Goal: Information Seeking & Learning: Check status

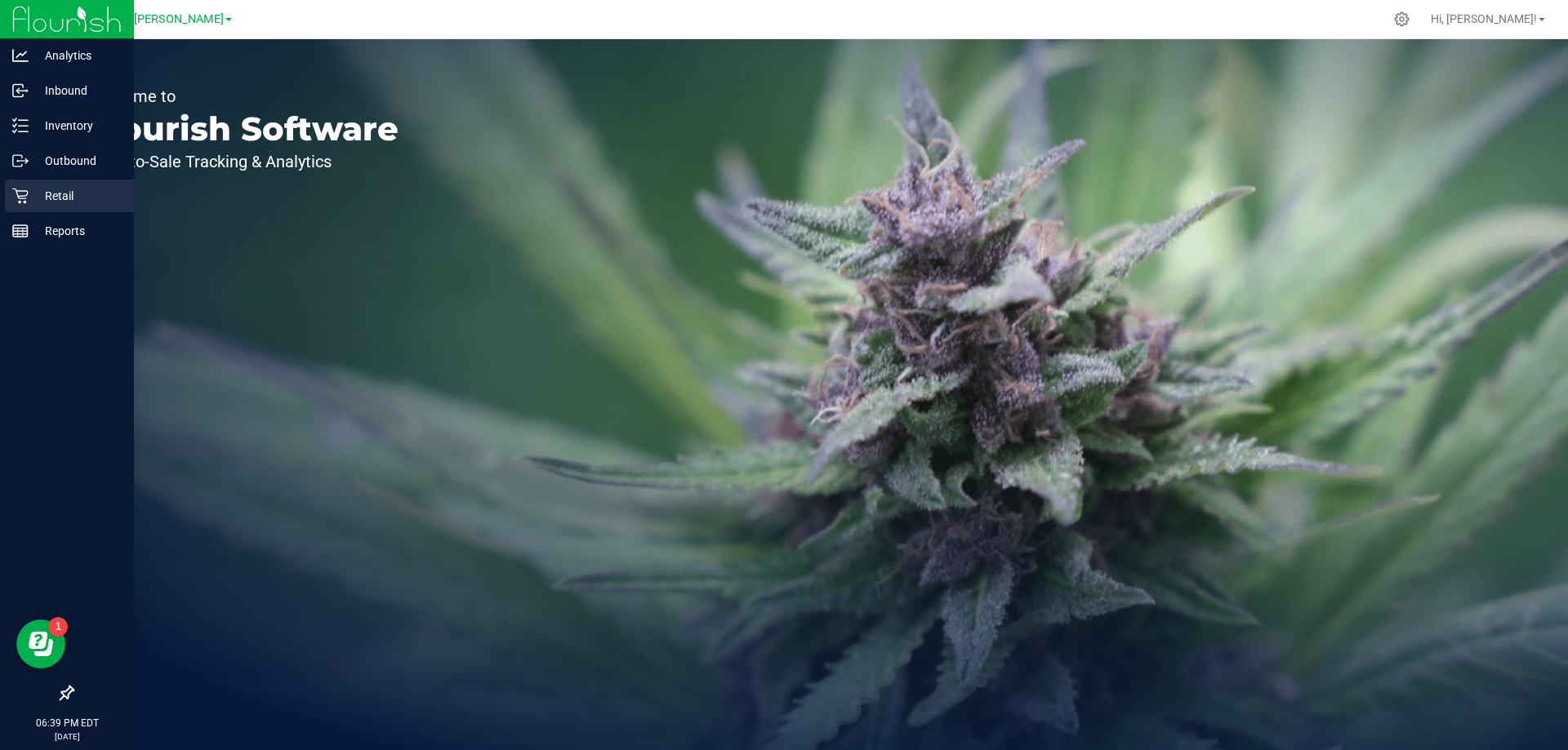
click at [43, 195] on p "Retail" at bounding box center [78, 196] width 98 height 19
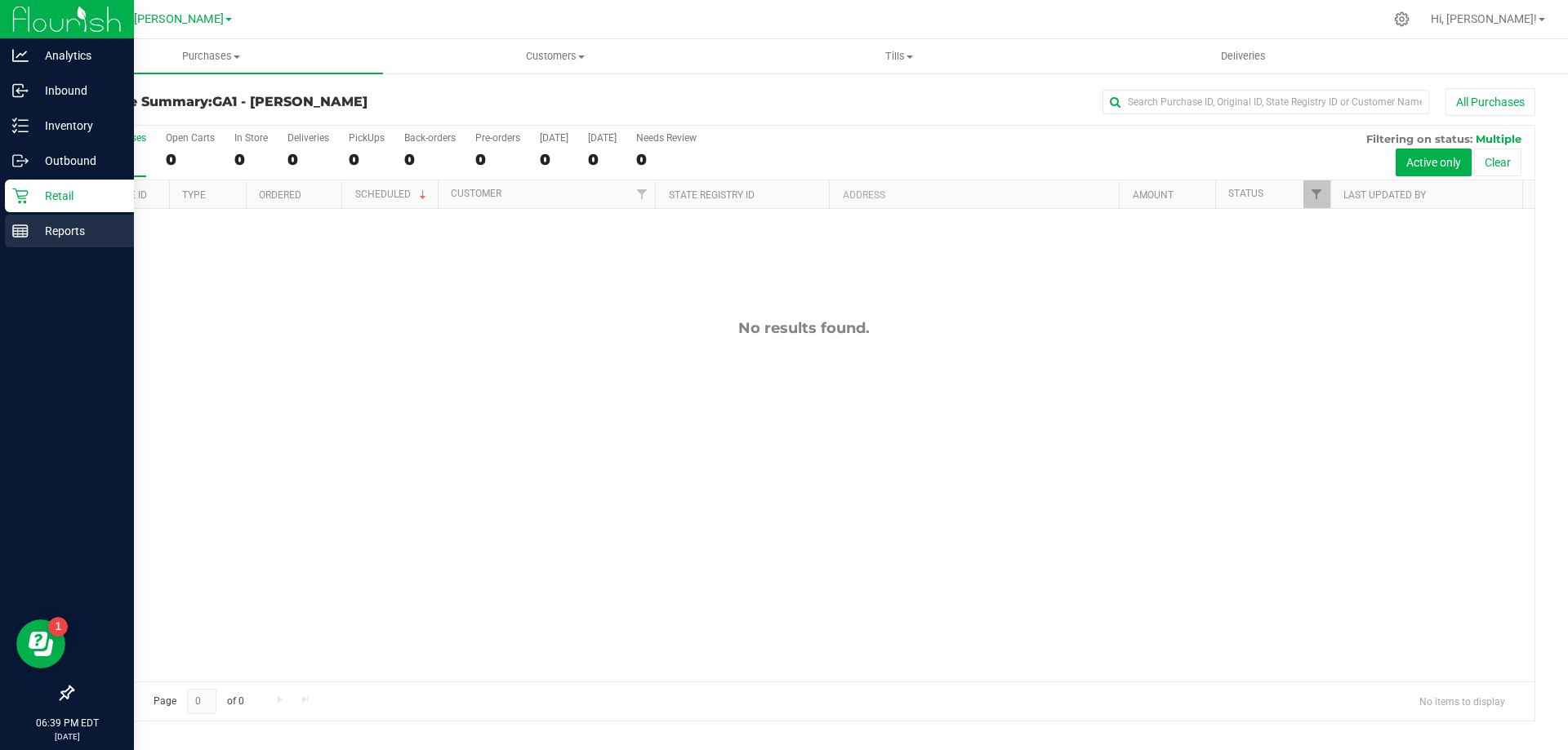
click at [27, 236] on rect at bounding box center [20, 231] width 15 height 11
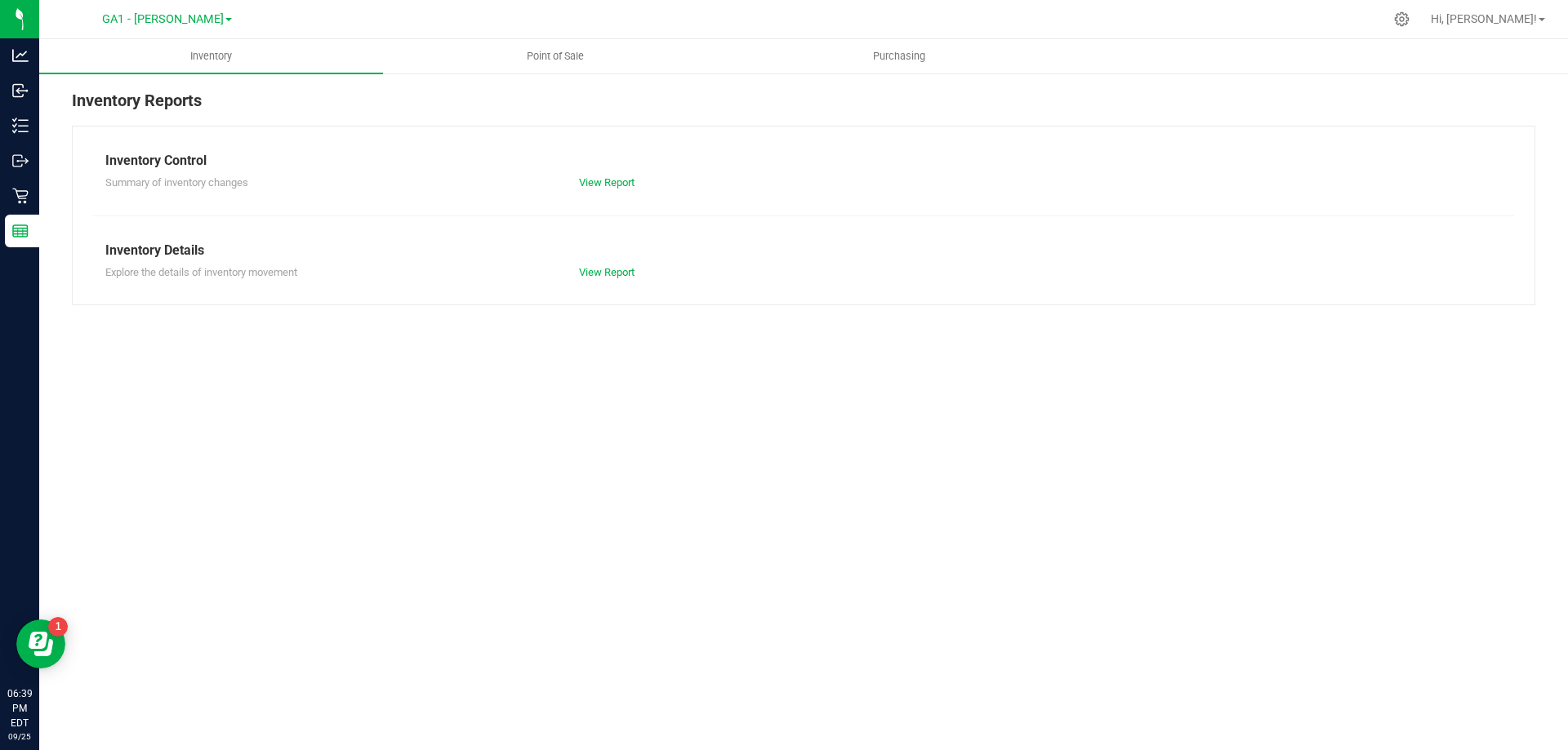
click at [546, 18] on div at bounding box center [837, 19] width 1091 height 31
click at [553, 53] on span "Point of Sale" at bounding box center [555, 56] width 102 height 15
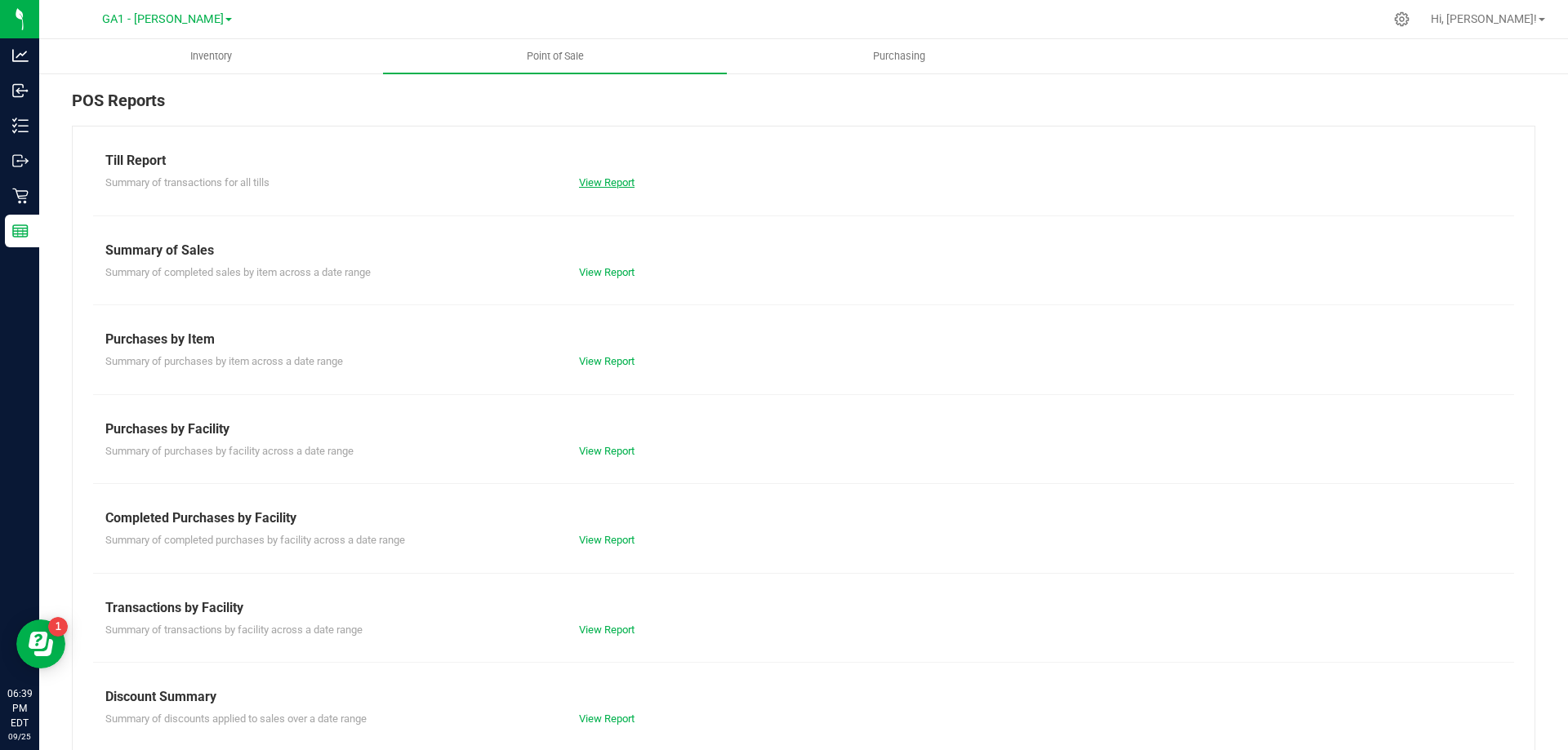
click at [615, 183] on link "View Report" at bounding box center [607, 182] width 55 height 12
